Goal: Transaction & Acquisition: Purchase product/service

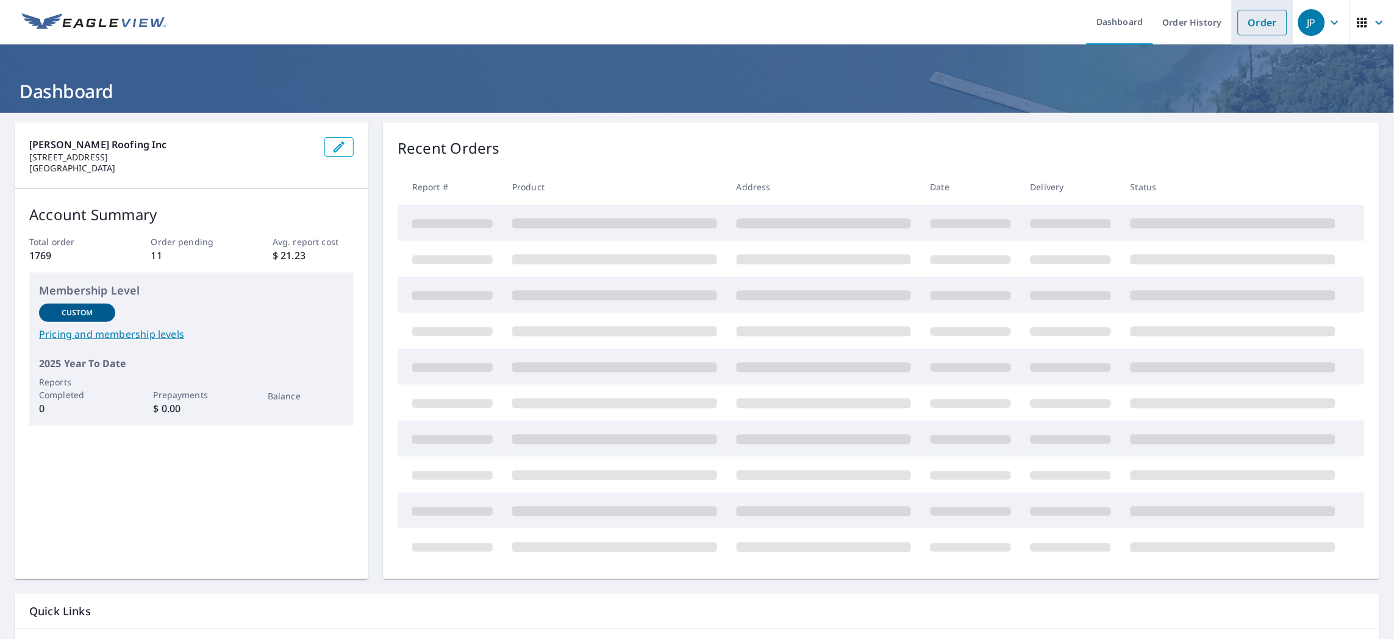
click at [1238, 20] on link "Order" at bounding box center [1262, 23] width 49 height 26
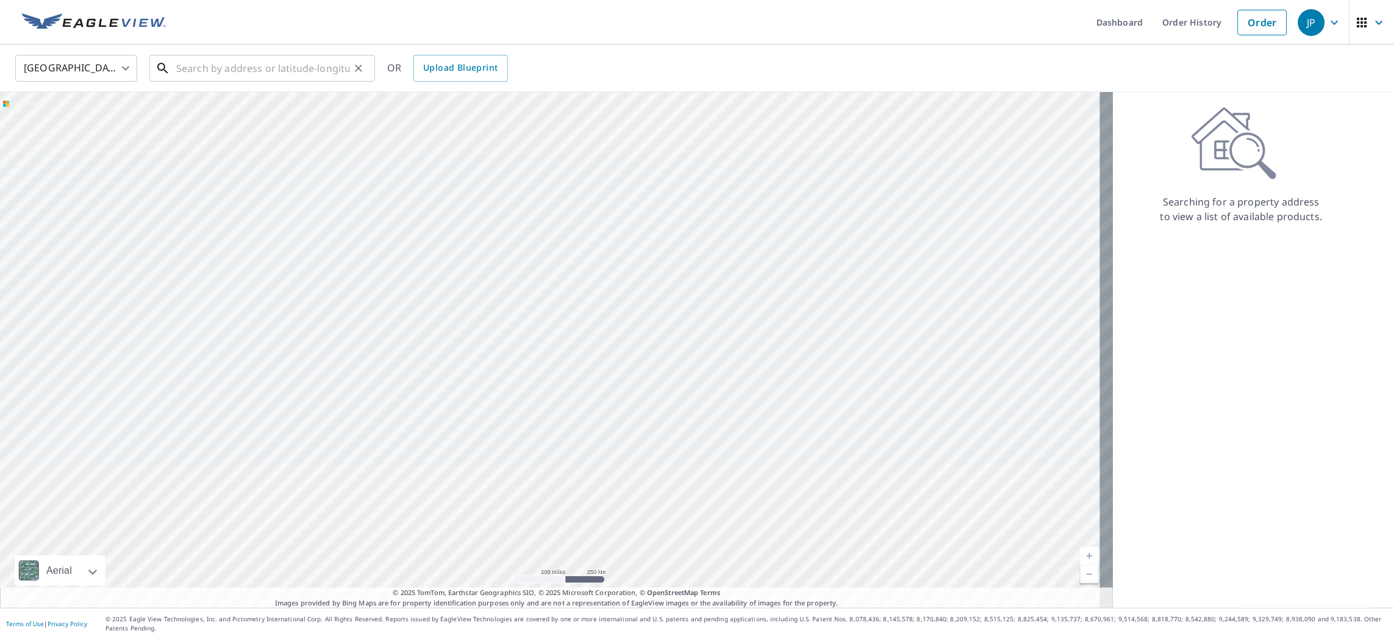
click at [282, 72] on input "text" at bounding box center [263, 68] width 174 height 34
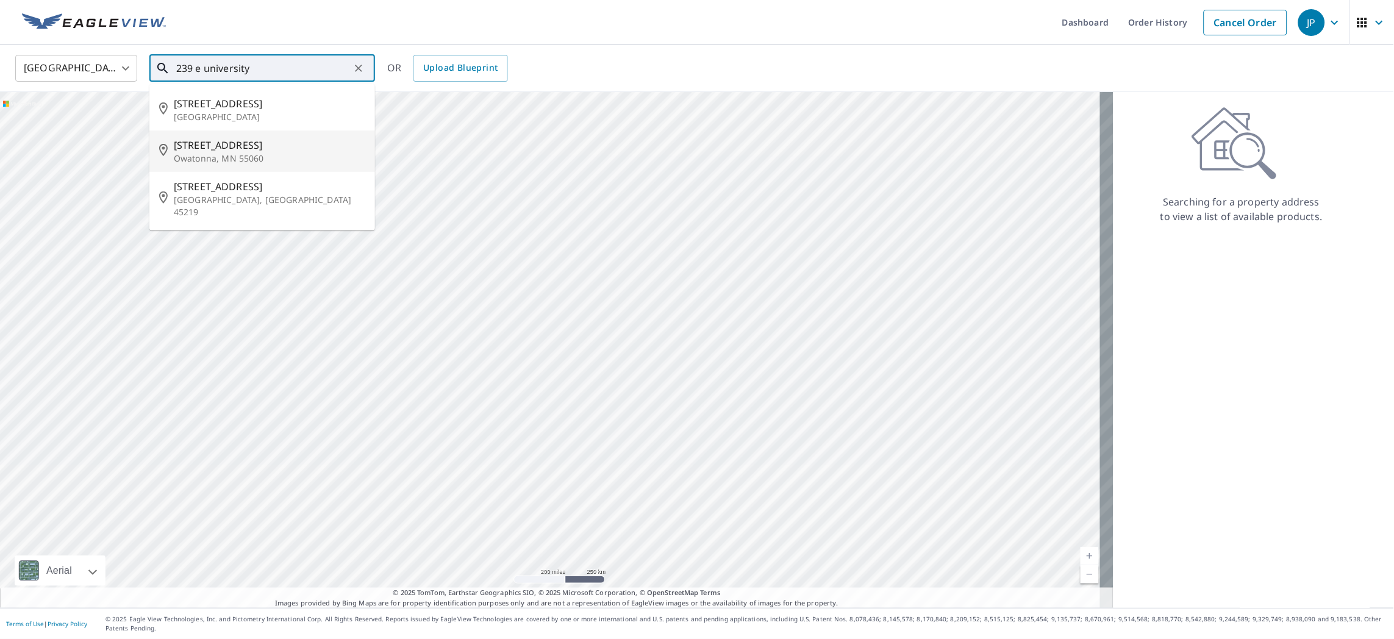
click at [240, 143] on span "[STREET_ADDRESS]" at bounding box center [269, 145] width 191 height 15
type input "[STREET_ADDRESS]"
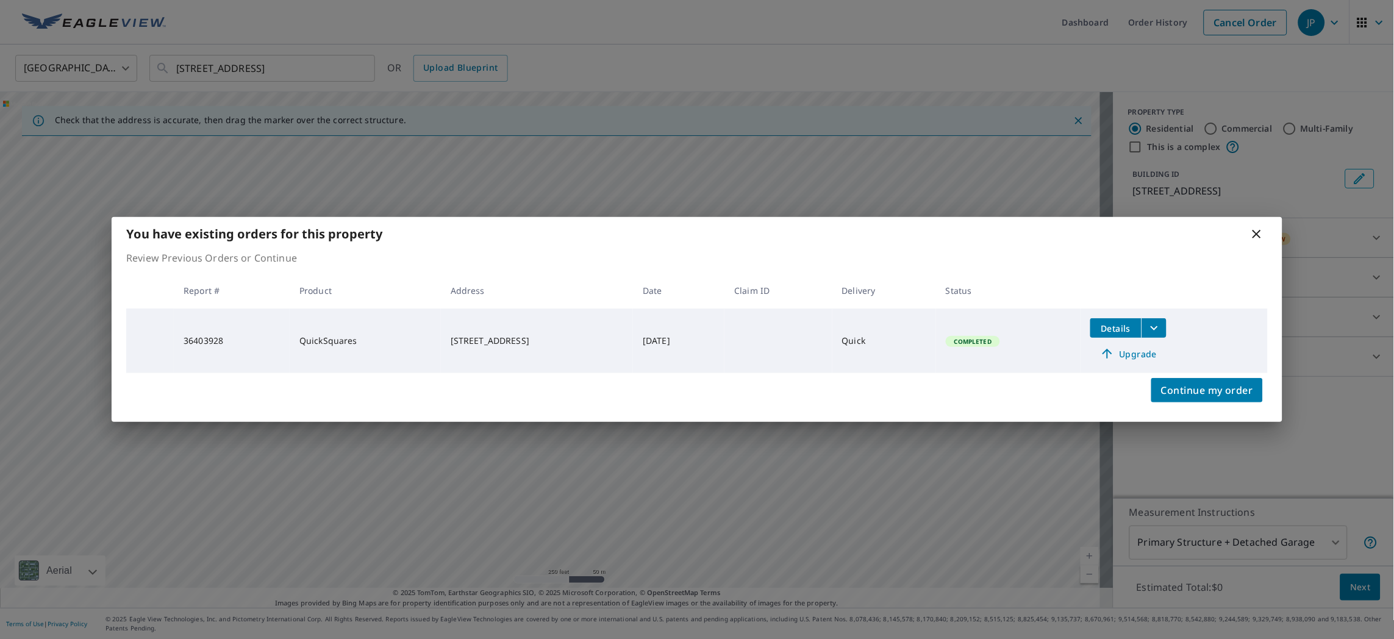
click at [1260, 233] on icon at bounding box center [1256, 234] width 15 height 15
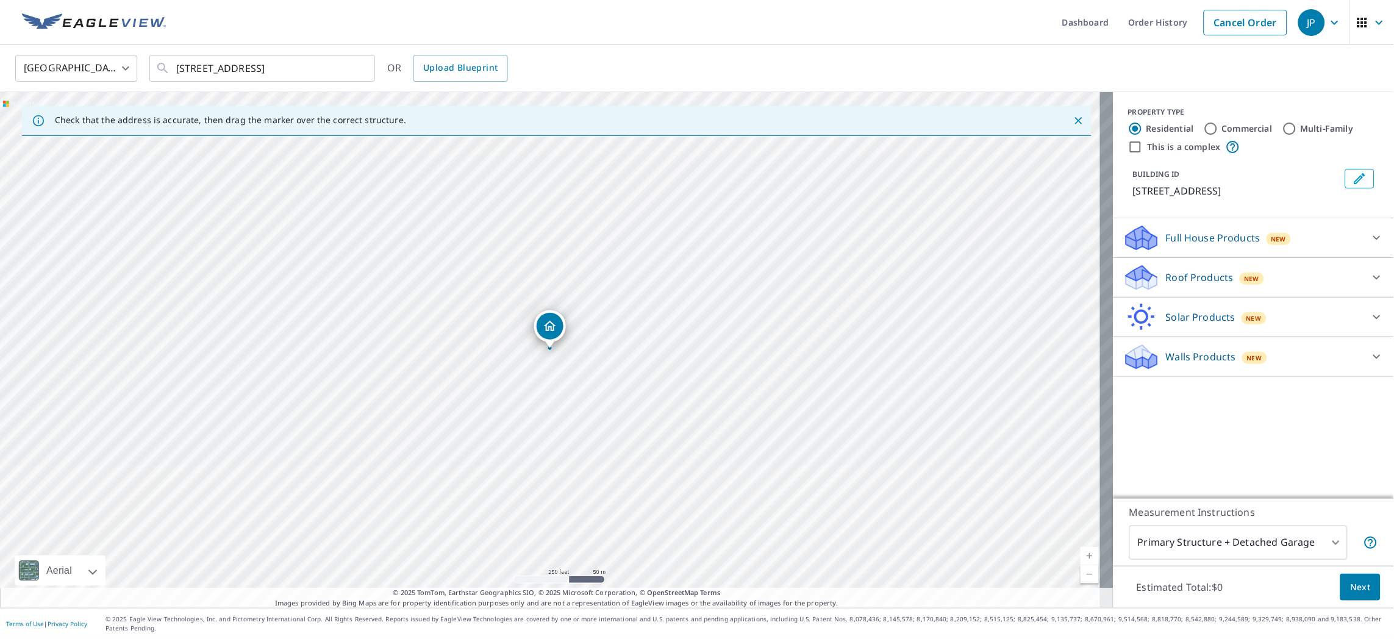
click at [1199, 274] on p "Roof Products" at bounding box center [1200, 277] width 68 height 15
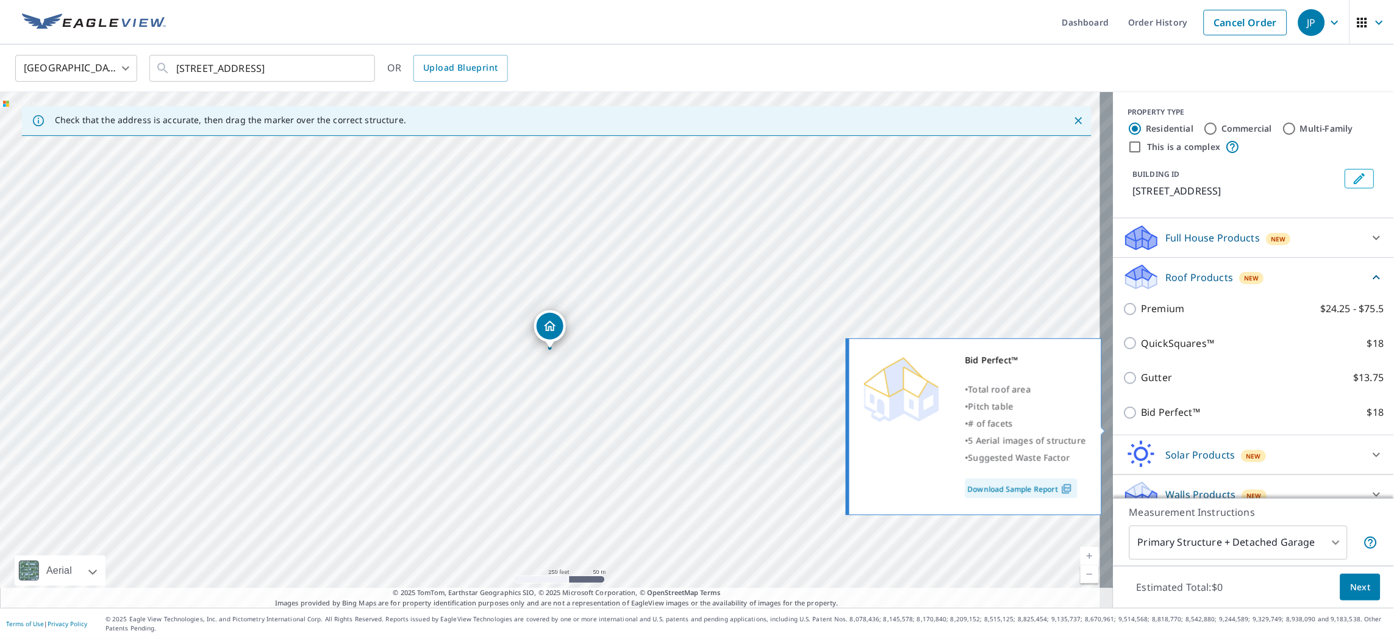
click at [1123, 420] on input "Bid Perfect™ $18" at bounding box center [1132, 412] width 18 height 15
checkbox input "true"
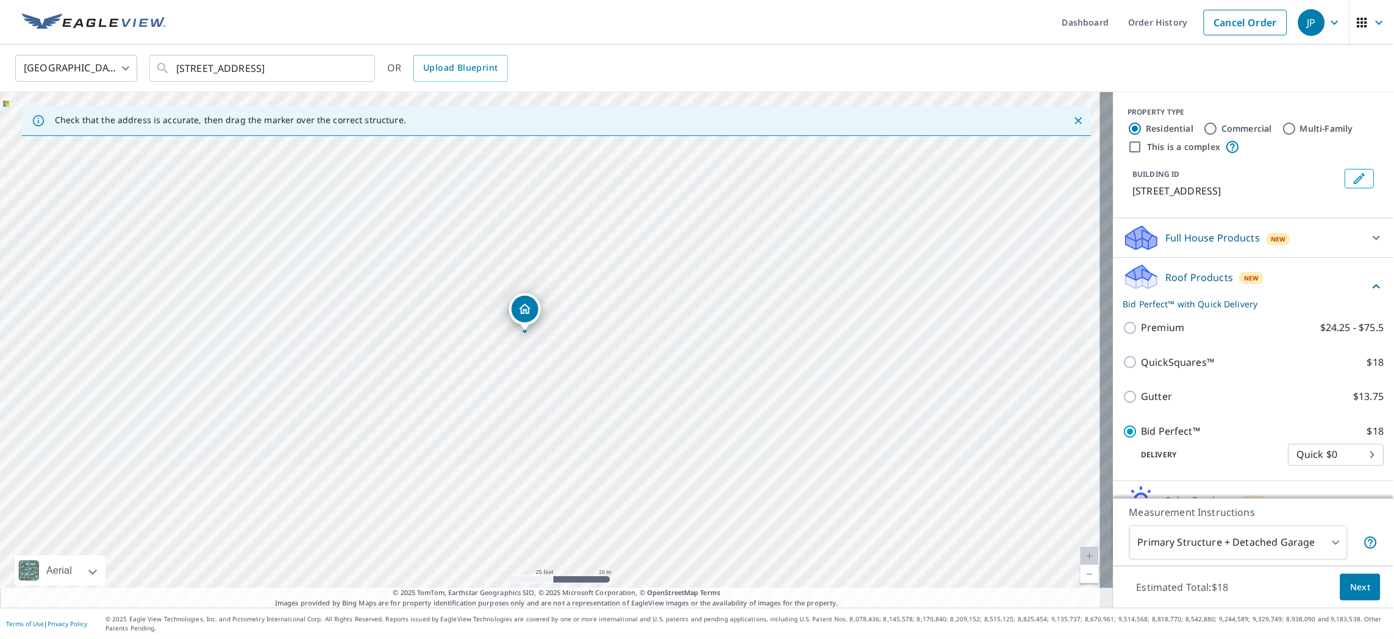
drag, startPoint x: 539, startPoint y: 252, endPoint x: 557, endPoint y: 391, distance: 140.2
click at [557, 391] on div "[STREET_ADDRESS]" at bounding box center [556, 350] width 1113 height 516
drag, startPoint x: 527, startPoint y: 315, endPoint x: 512, endPoint y: 326, distance: 19.6
click at [1350, 588] on span "Next" at bounding box center [1360, 587] width 21 height 15
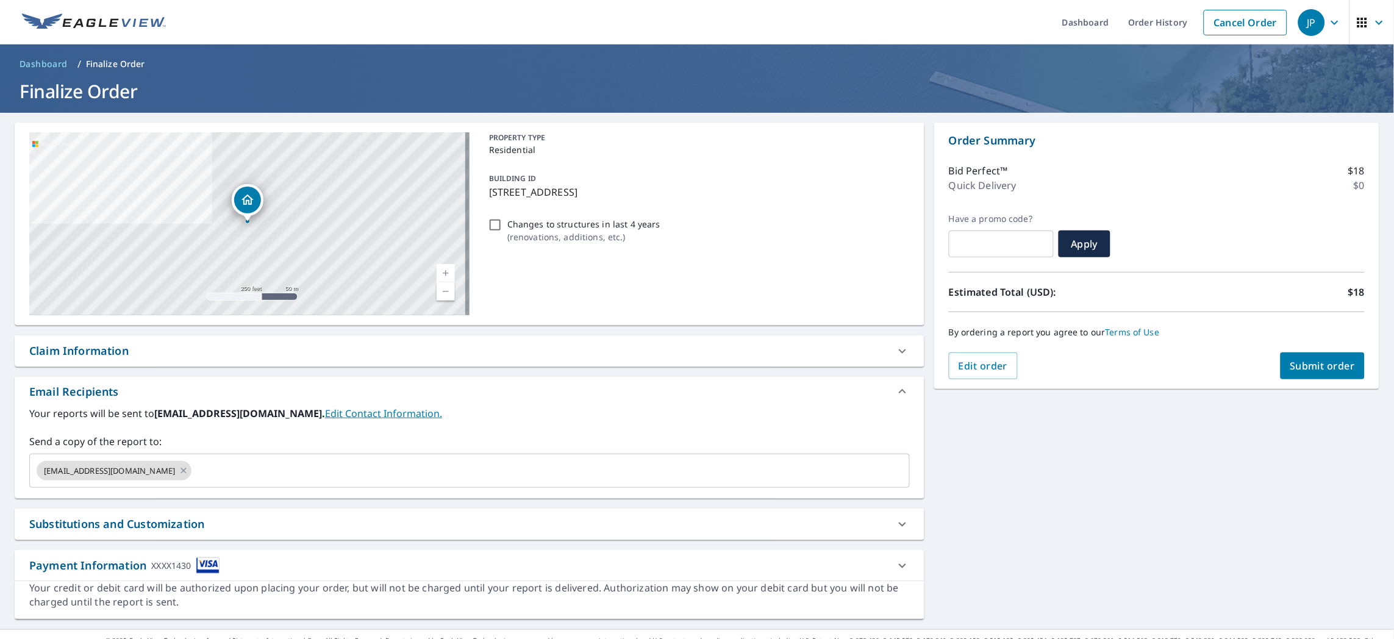
click at [1320, 366] on span "Submit order" at bounding box center [1322, 365] width 65 height 13
